Goal: Transaction & Acquisition: Purchase product/service

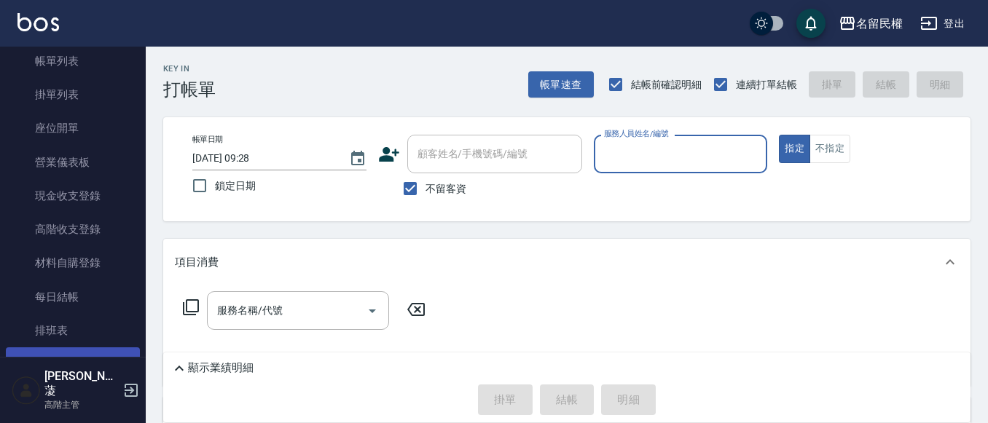
scroll to position [219, 0]
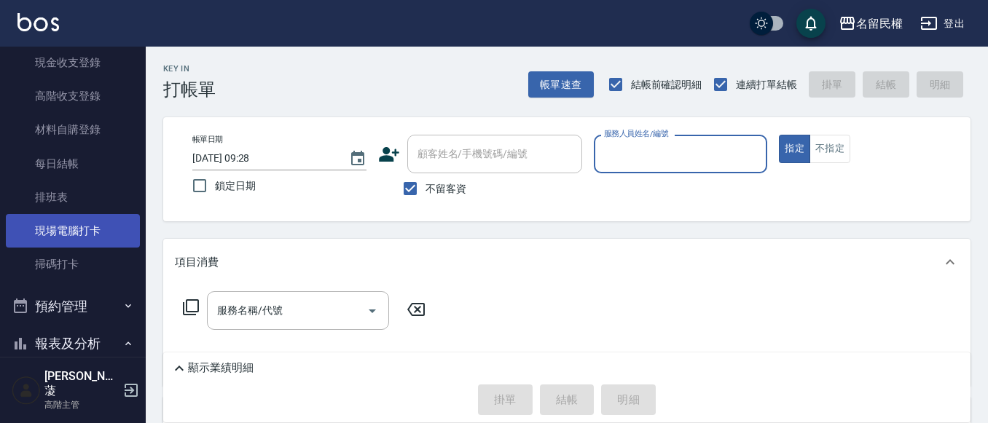
click at [76, 216] on link "現場電腦打卡" at bounding box center [73, 231] width 134 height 34
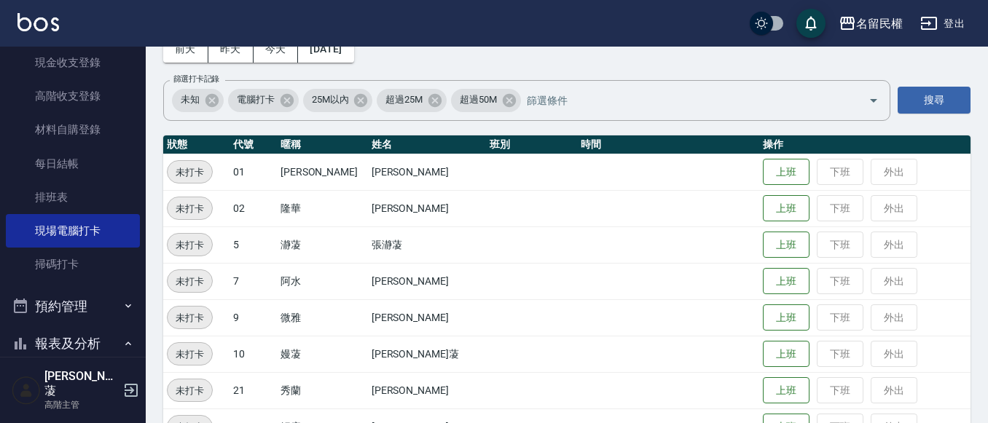
scroll to position [219, 0]
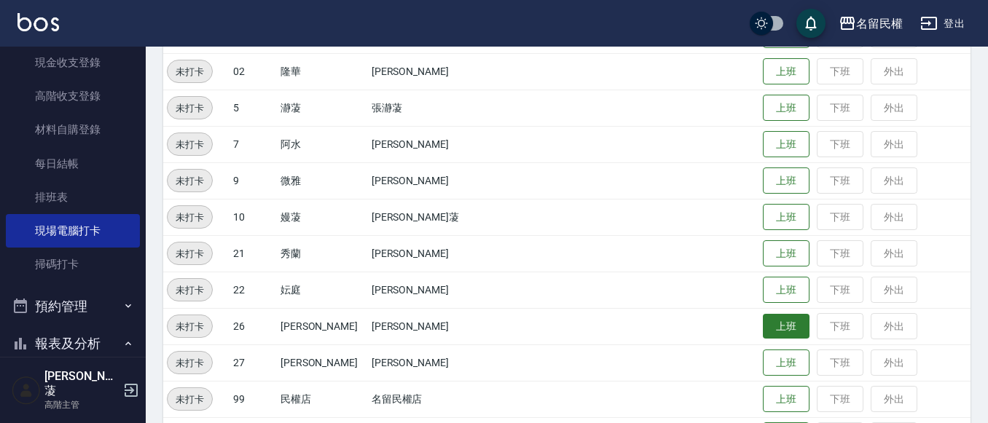
click at [763, 319] on button "上班" at bounding box center [786, 326] width 47 height 25
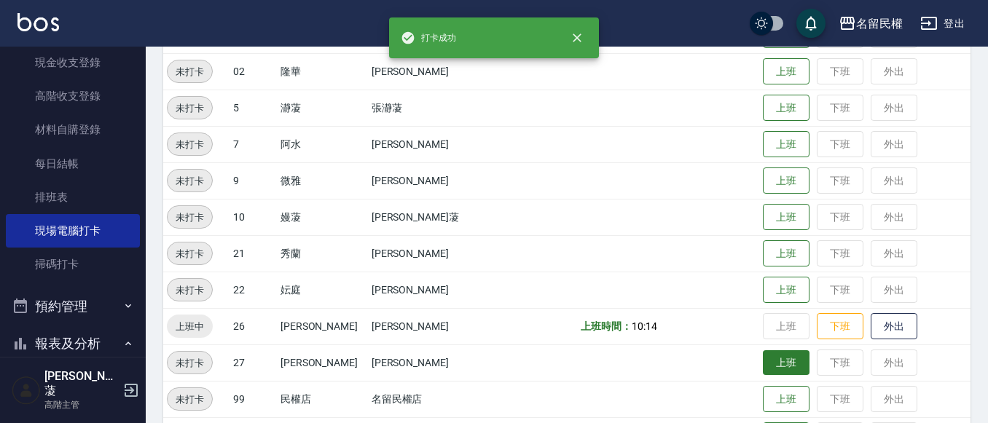
click at [763, 357] on button "上班" at bounding box center [786, 362] width 47 height 25
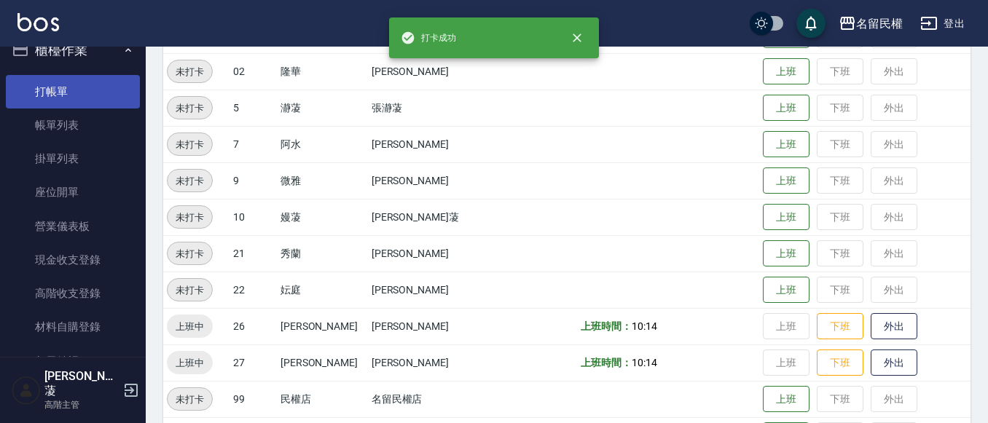
scroll to position [0, 0]
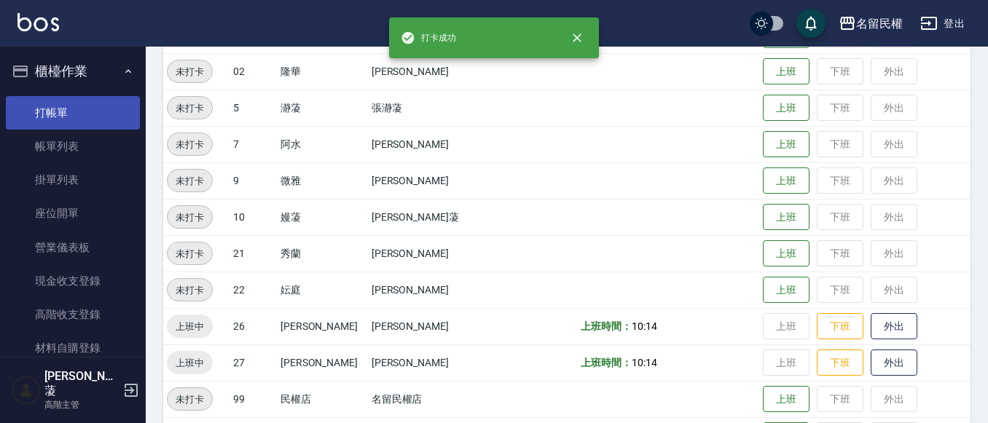
click at [76, 99] on link "打帳單" at bounding box center [73, 113] width 134 height 34
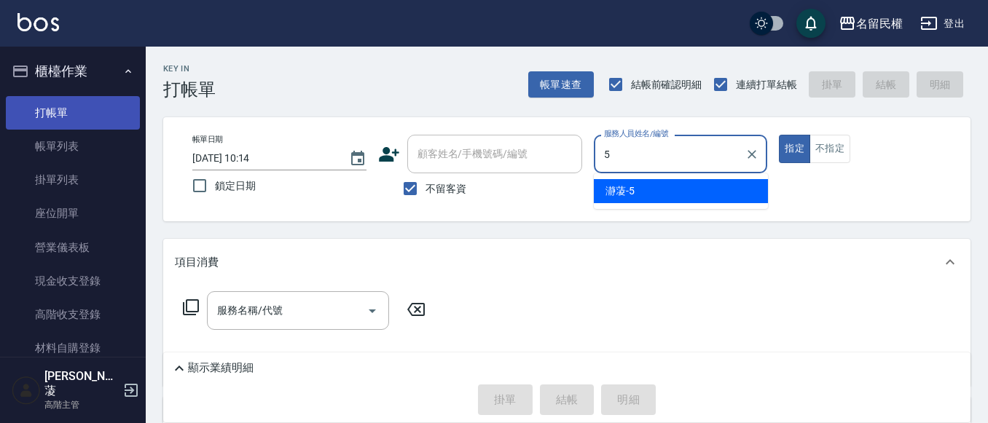
type input "瀞蓤-5"
type button "true"
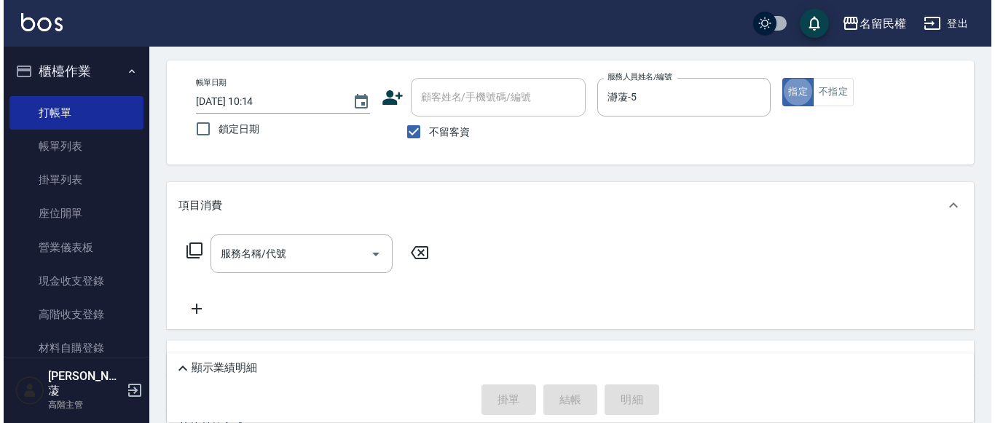
scroll to position [73, 0]
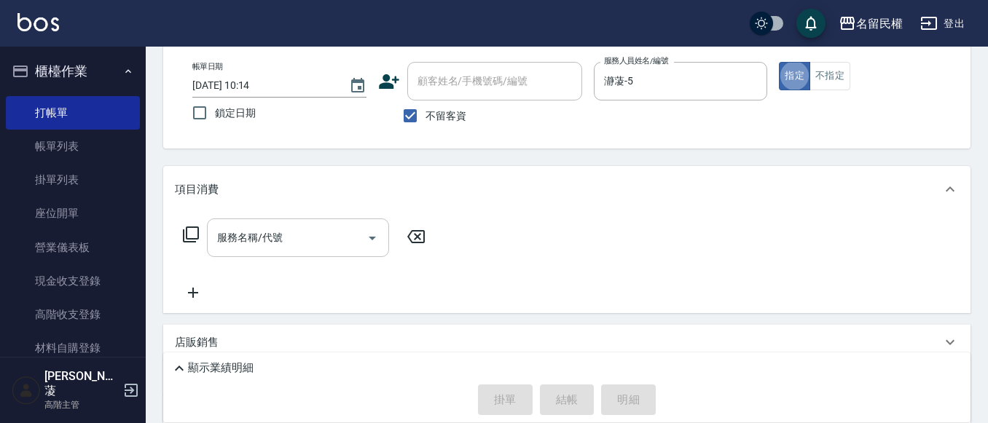
click at [229, 227] on div "服務名稱/代號 服務名稱/代號" at bounding box center [298, 238] width 182 height 39
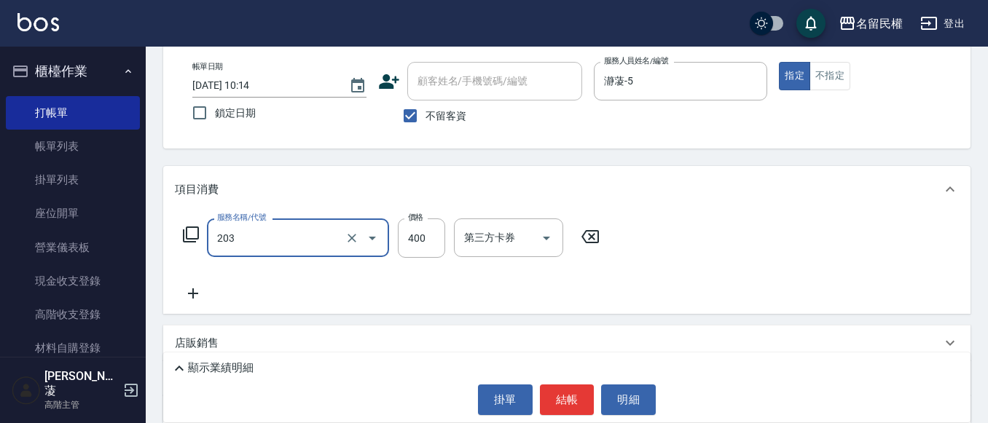
type input "指定單剪(203)"
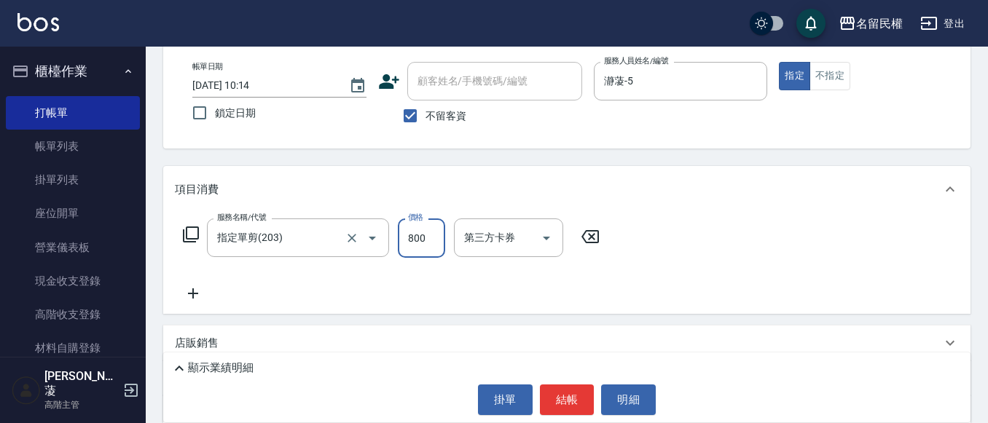
type input "800"
click at [561, 382] on div "顯示業績明細 掛單 結帳 明細" at bounding box center [566, 388] width 807 height 70
click at [560, 386] on button "結帳" at bounding box center [567, 400] width 55 height 31
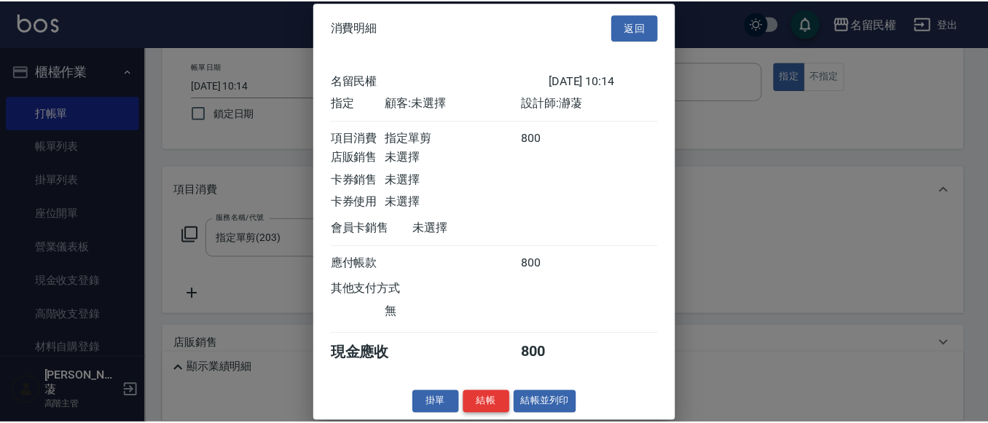
scroll to position [19, 0]
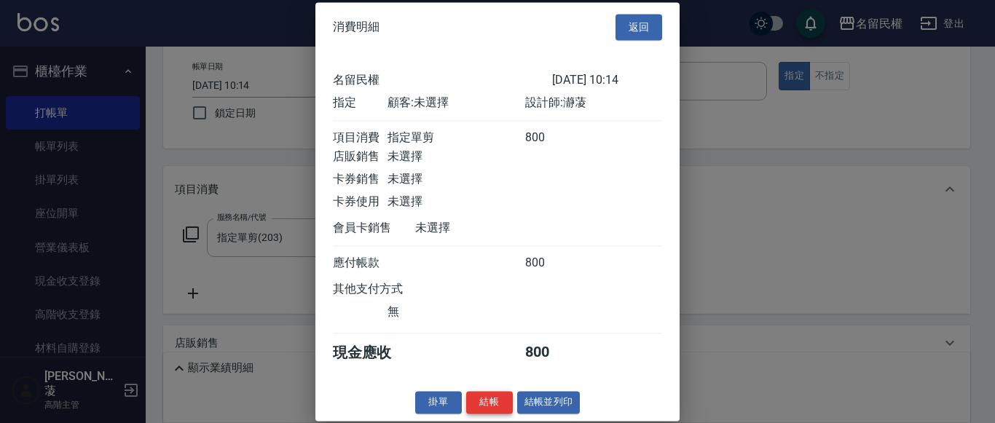
click at [492, 398] on button "結帳" at bounding box center [489, 402] width 47 height 23
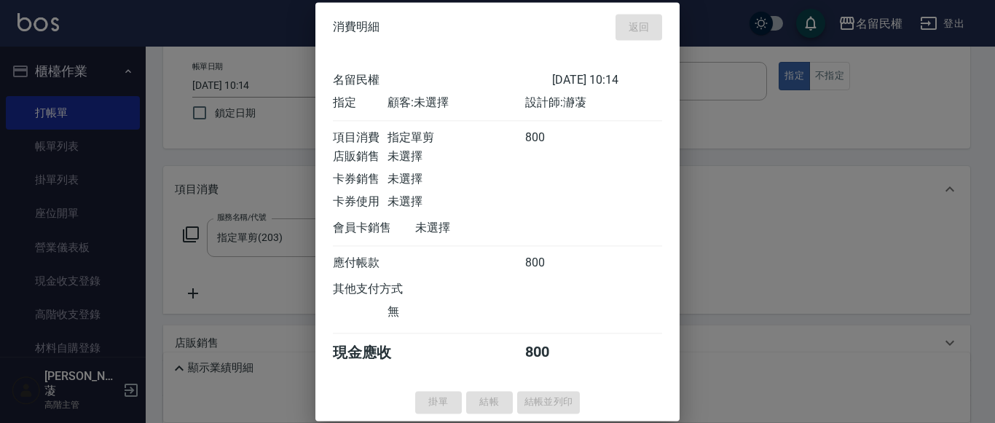
type input "[DATE] 10:15"
